Goal: Complete application form: Complete application form

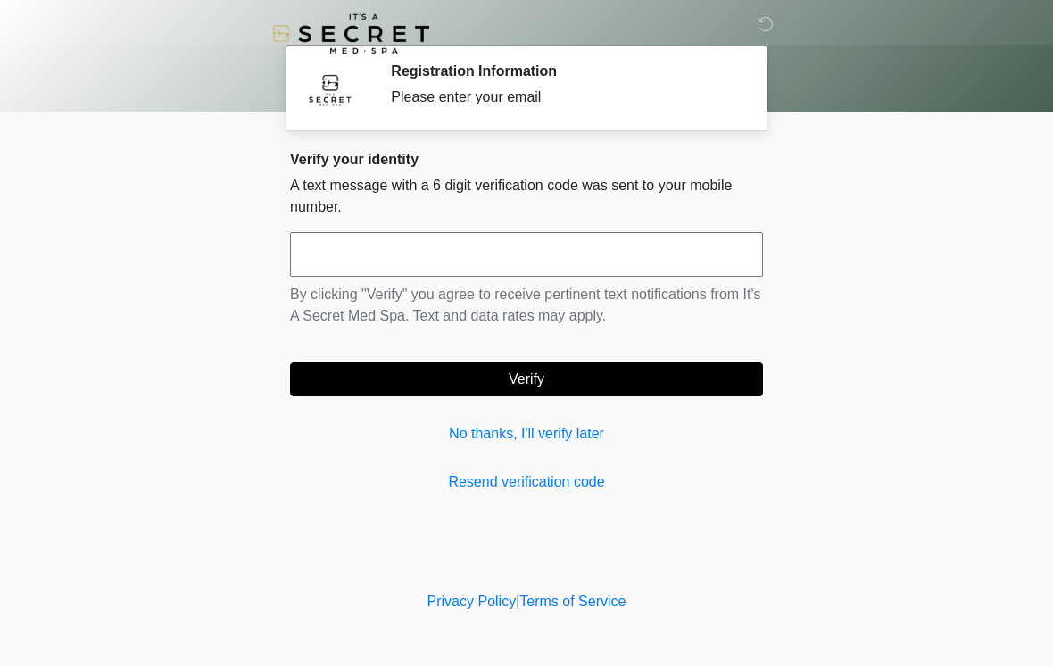
click at [486, 261] on input "text" at bounding box center [526, 254] width 473 height 45
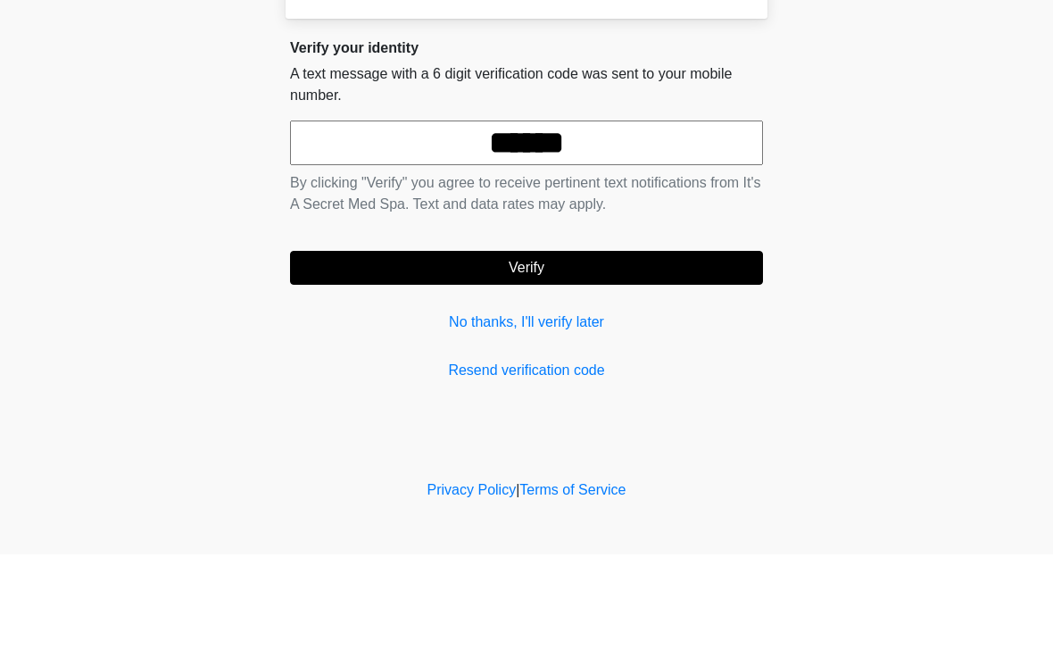
type input "******"
click at [547, 362] on button "Verify" at bounding box center [526, 379] width 473 height 34
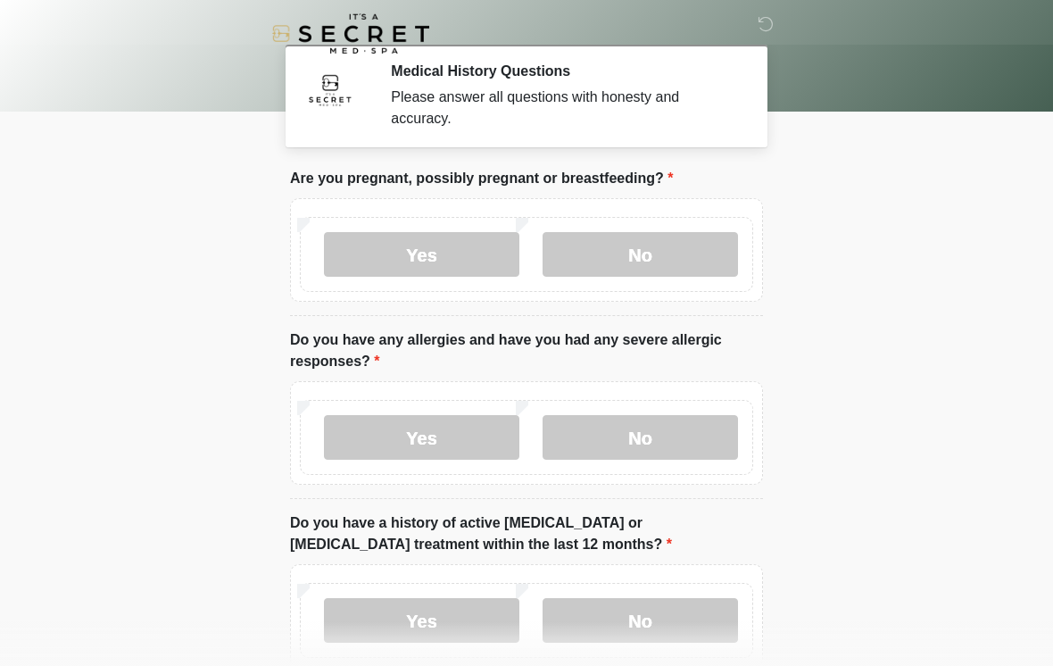
click at [615, 249] on label "No" at bounding box center [640, 254] width 195 height 45
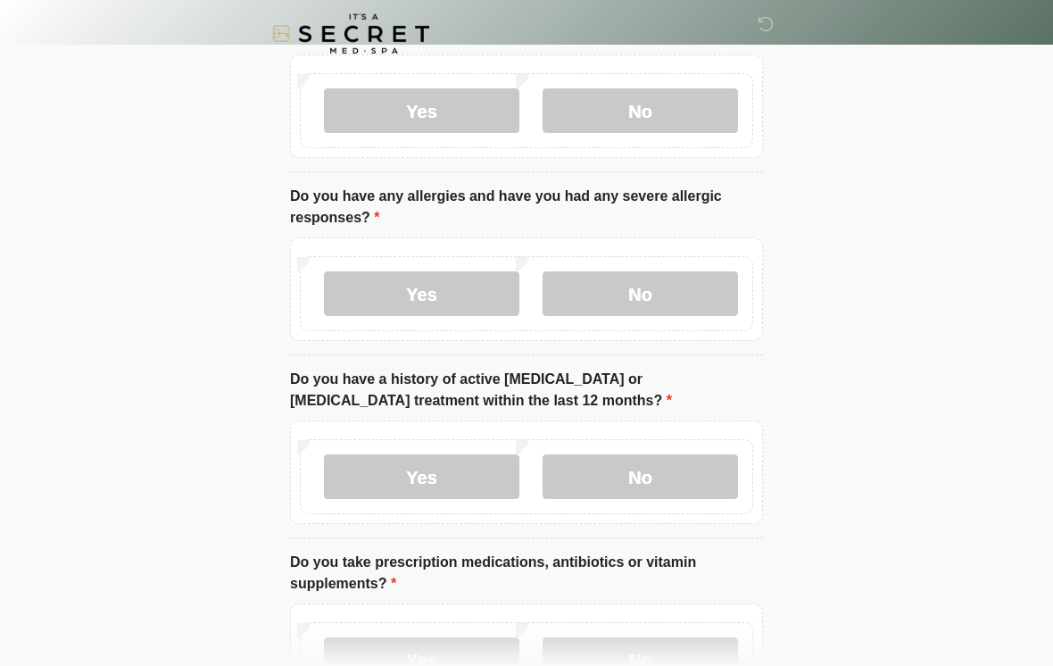
scroll to position [168, 0]
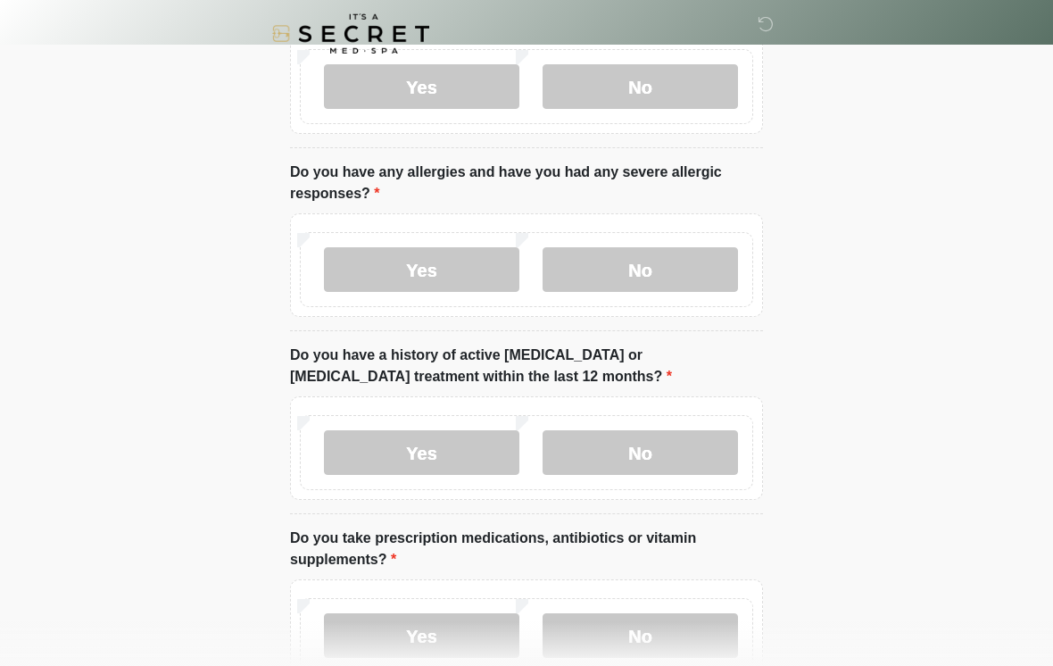
click at [626, 284] on label "No" at bounding box center [640, 269] width 195 height 45
click at [629, 445] on label "No" at bounding box center [640, 452] width 195 height 45
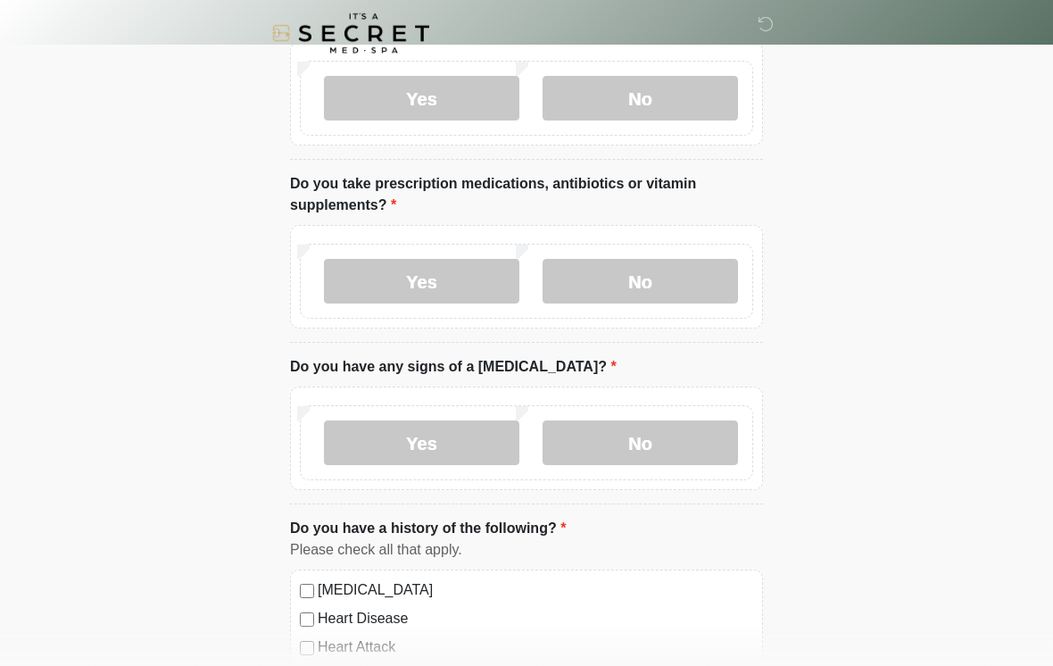
scroll to position [523, 0]
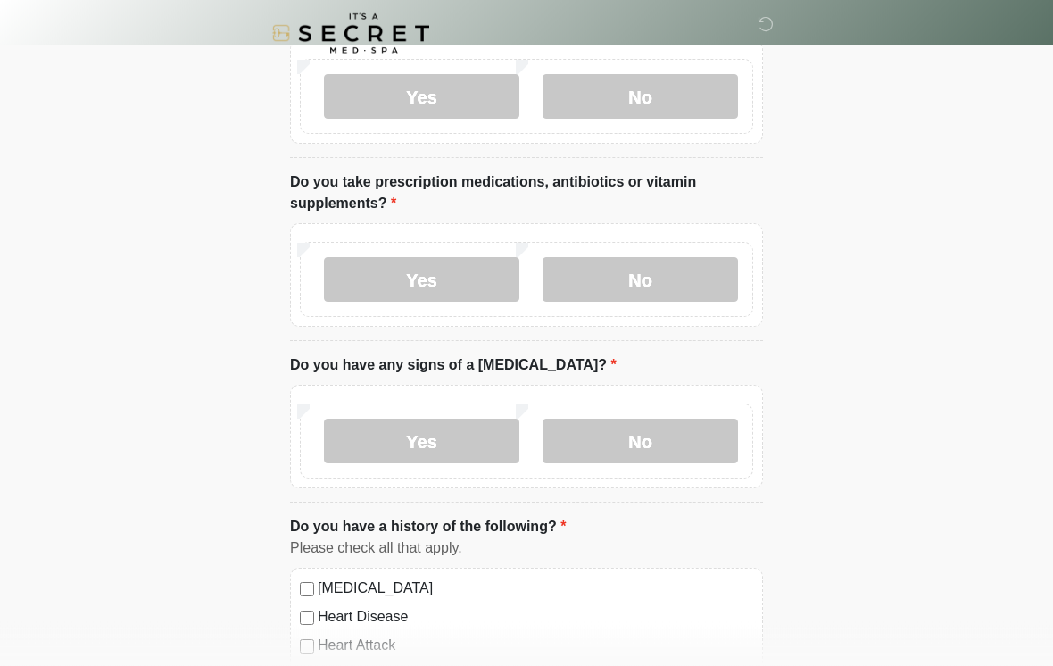
click at [667, 291] on label "No" at bounding box center [640, 280] width 195 height 45
click at [674, 454] on label "No" at bounding box center [640, 441] width 195 height 45
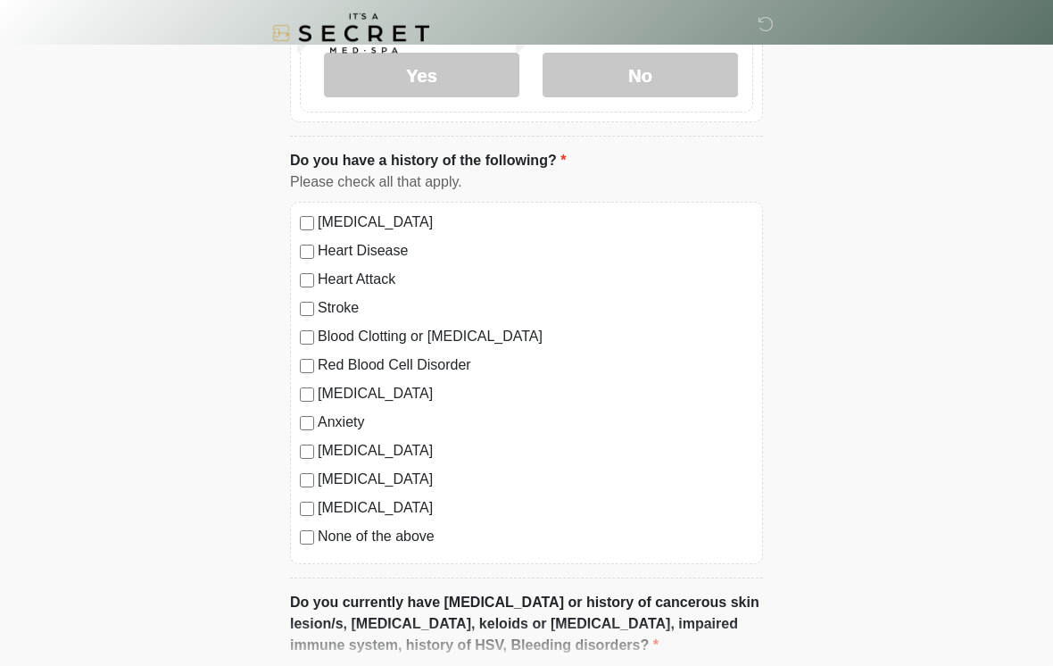
scroll to position [898, 0]
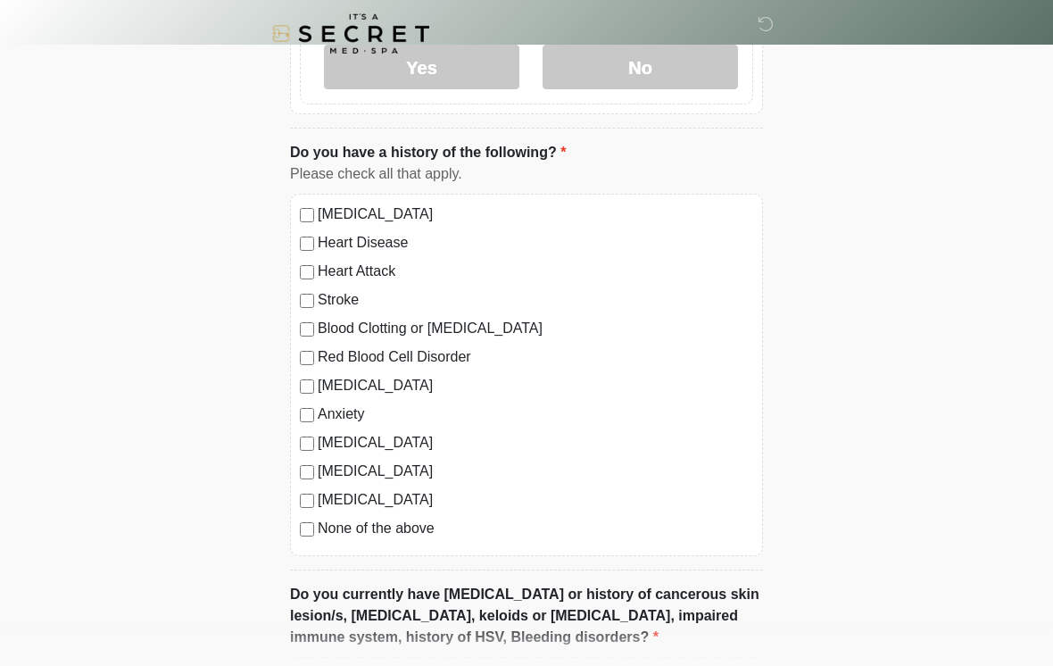
click at [308, 542] on div "[MEDICAL_DATA] Heart Disease Heart Attack Stroke Blood Clotting or [MEDICAL_DAT…" at bounding box center [526, 375] width 473 height 362
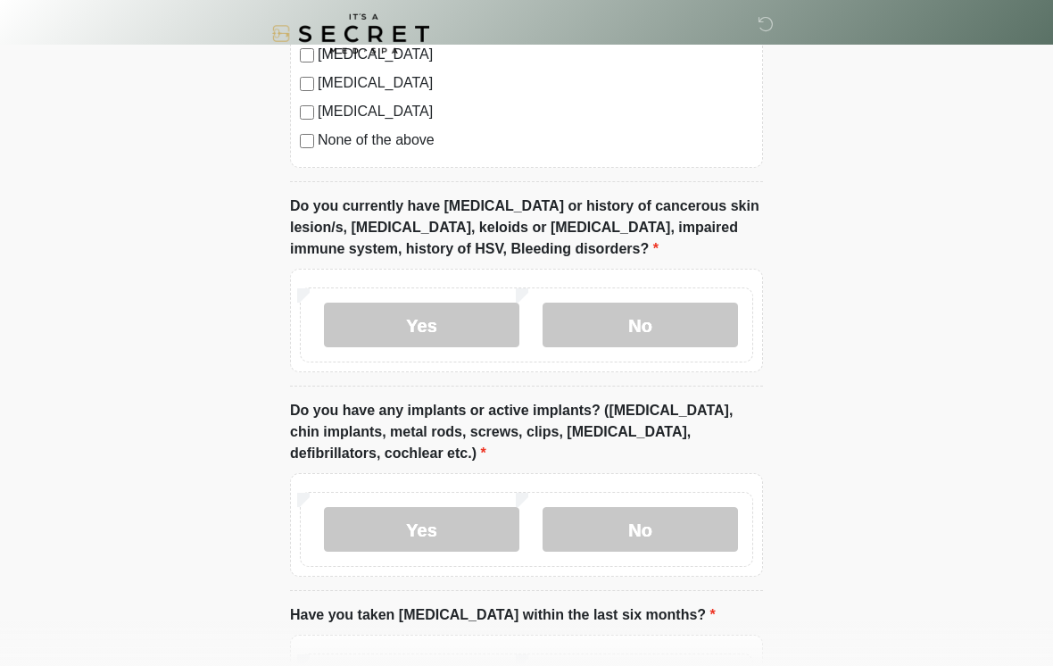
scroll to position [1287, 0]
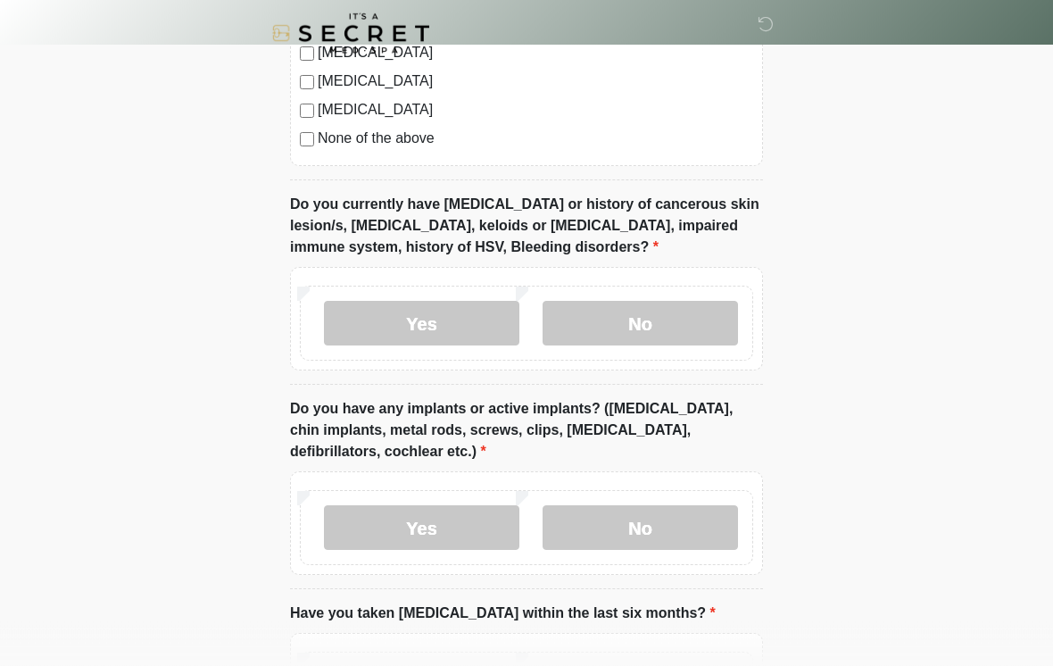
click at [675, 316] on label "No" at bounding box center [640, 324] width 195 height 45
click at [639, 527] on label "No" at bounding box center [640, 527] width 195 height 45
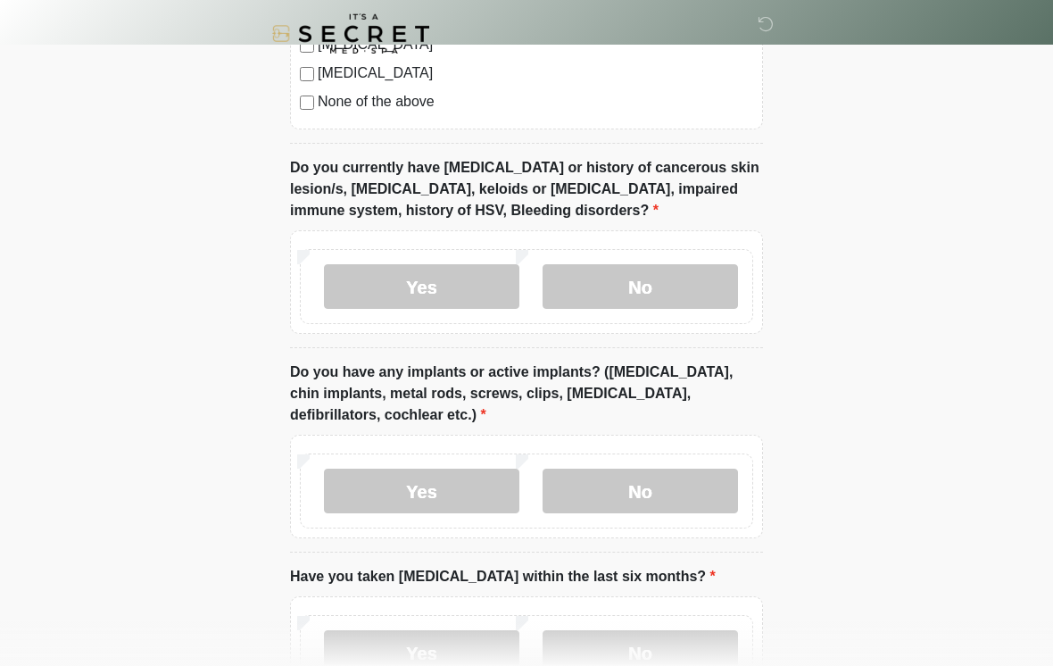
scroll to position [1486, 0]
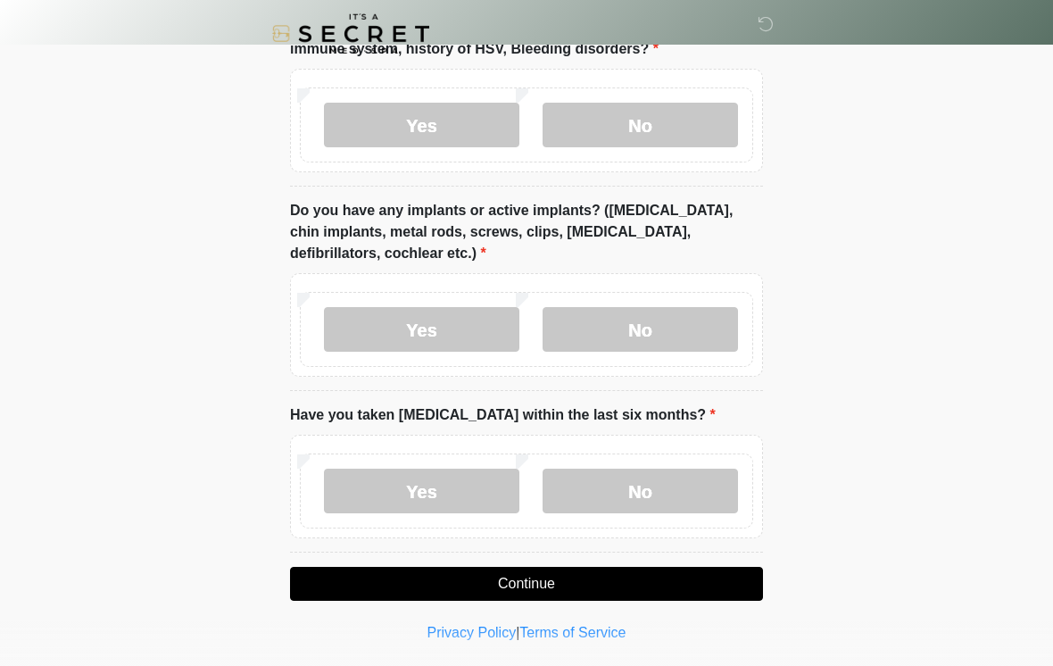
click at [654, 490] on label "No" at bounding box center [640, 491] width 195 height 45
click at [570, 587] on button "Continue" at bounding box center [526, 584] width 473 height 34
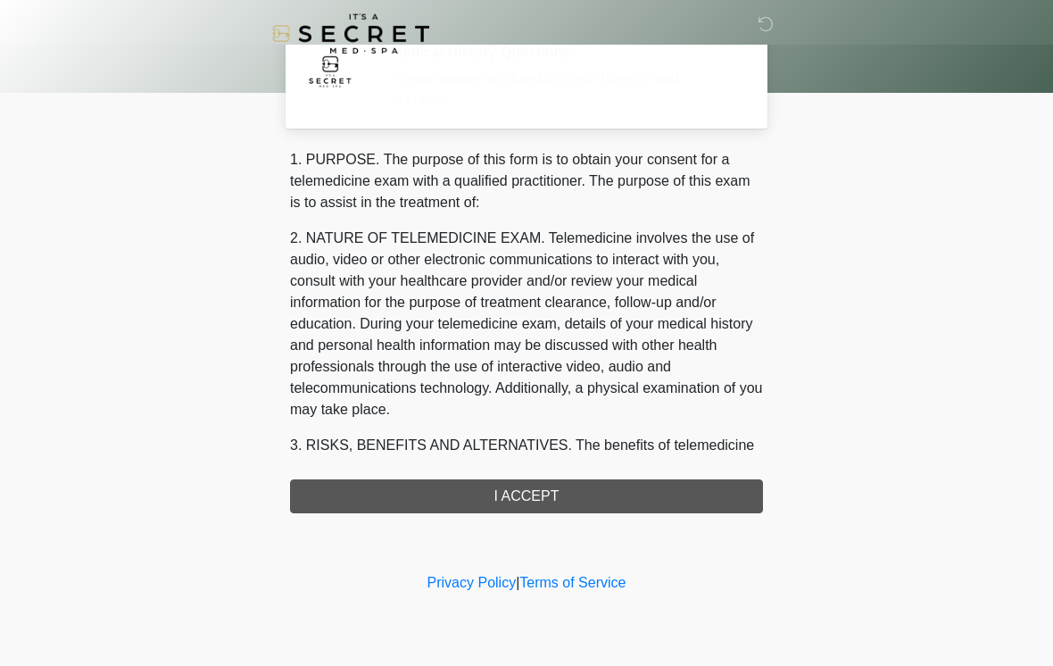
scroll to position [0, 0]
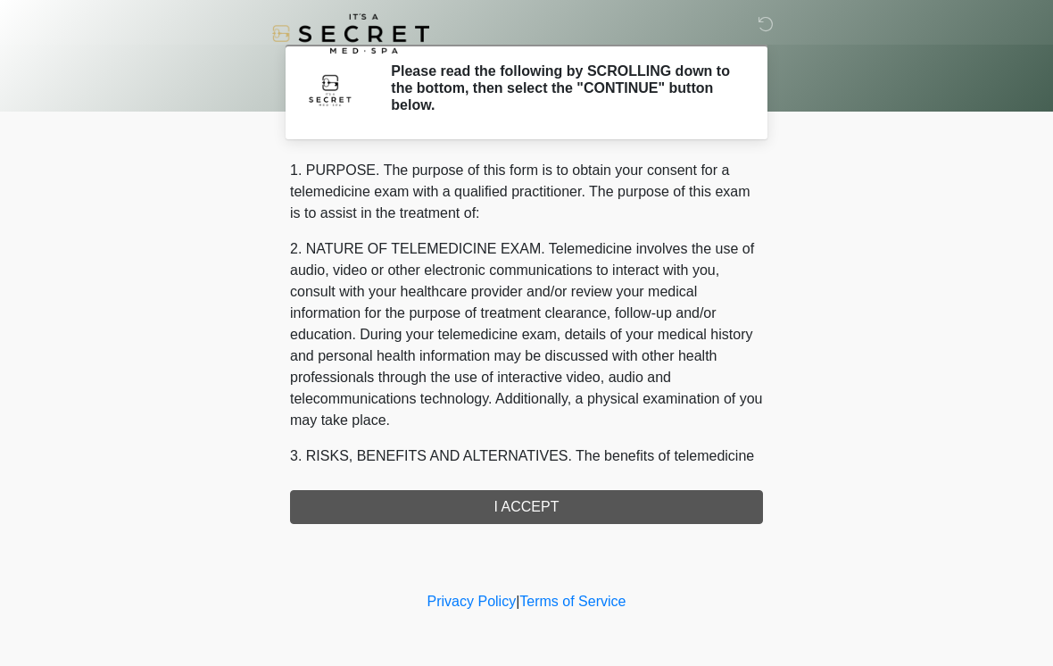
click at [555, 525] on div "‎ ‎ Please read the following by SCROLLING down to the bottom, then select the …" at bounding box center [527, 294] width 536 height 552
click at [571, 512] on div "1. PURPOSE. The purpose of this form is to obtain your consent for a telemedici…" at bounding box center [526, 342] width 473 height 364
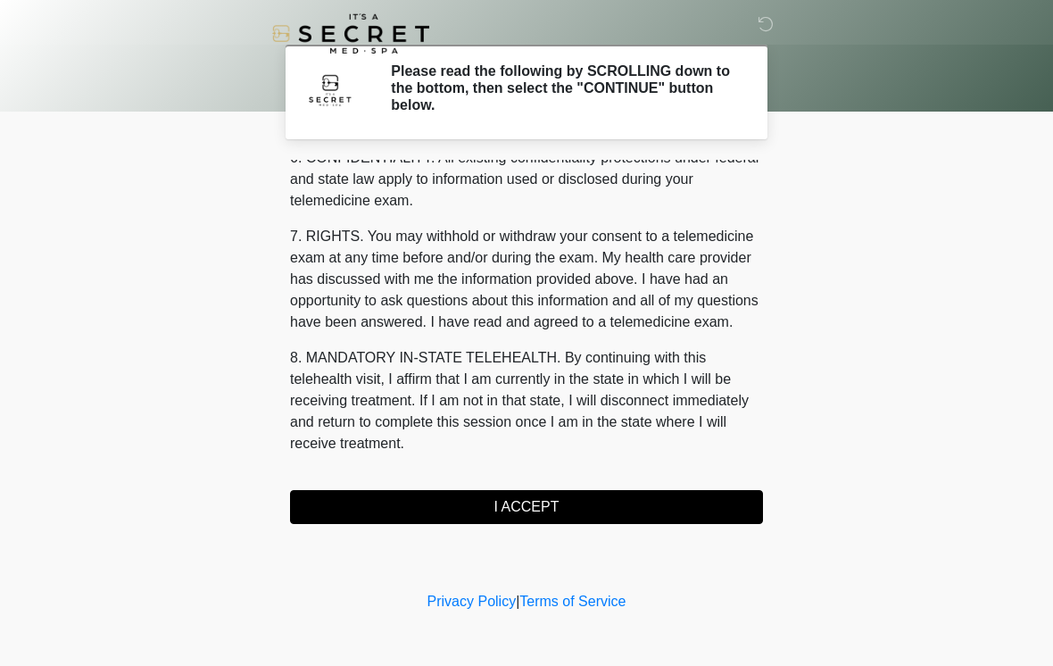
click at [534, 512] on button "I ACCEPT" at bounding box center [526, 507] width 473 height 34
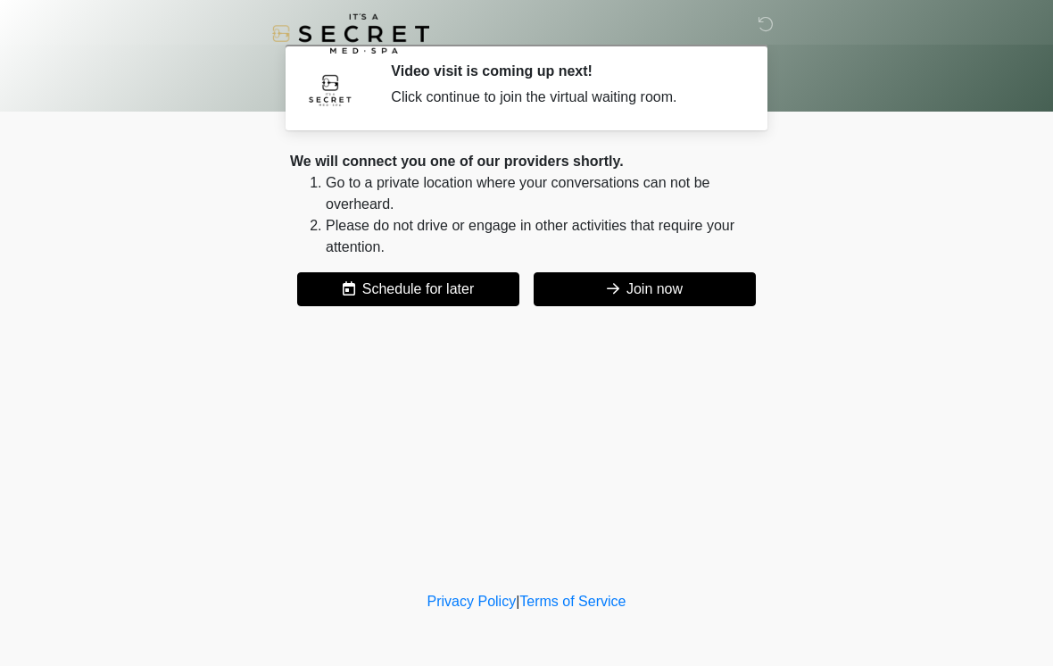
click at [633, 278] on button "Join now" at bounding box center [645, 289] width 222 height 34
